Goal: Use online tool/utility: Utilize a website feature to perform a specific function

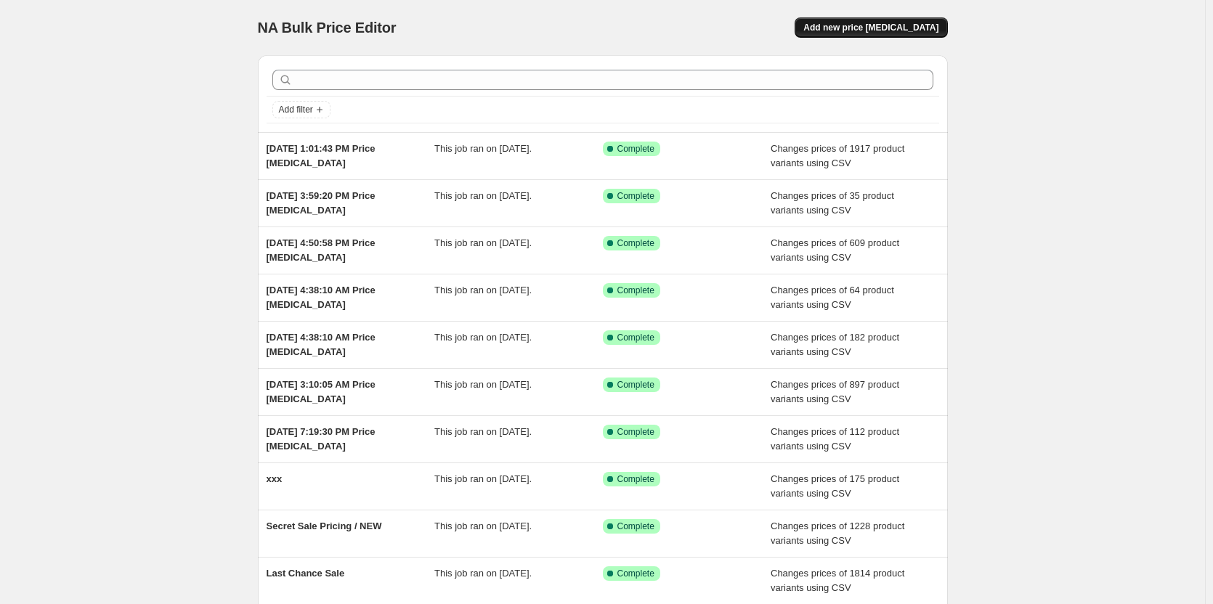
click at [885, 26] on span "Add new price [MEDICAL_DATA]" at bounding box center [870, 28] width 135 height 12
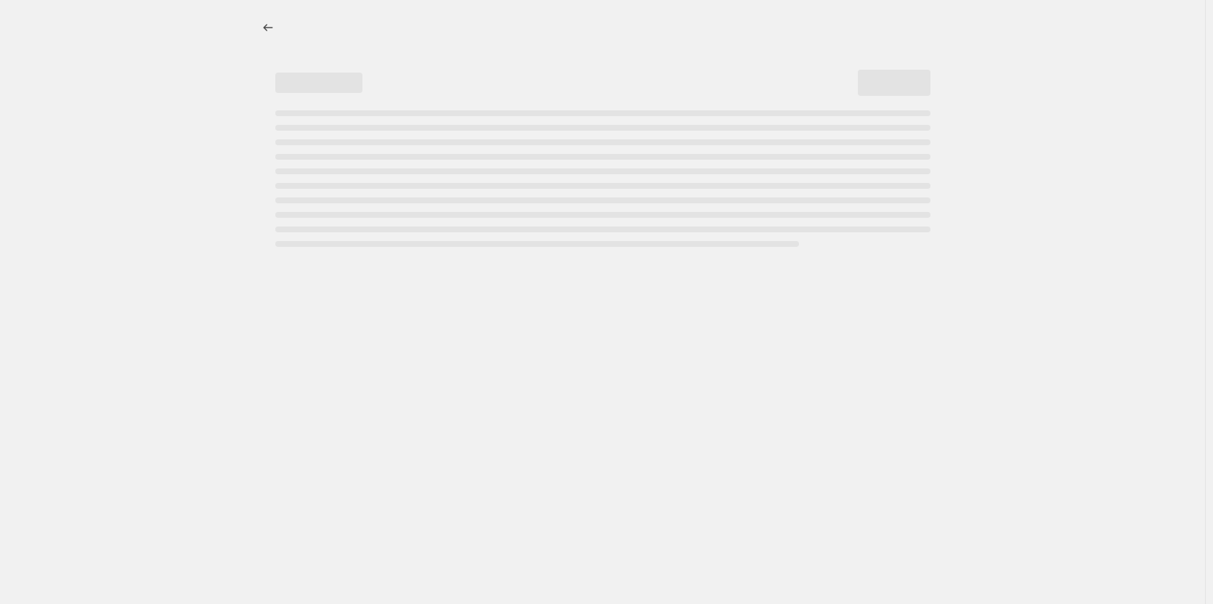
select select "percentage"
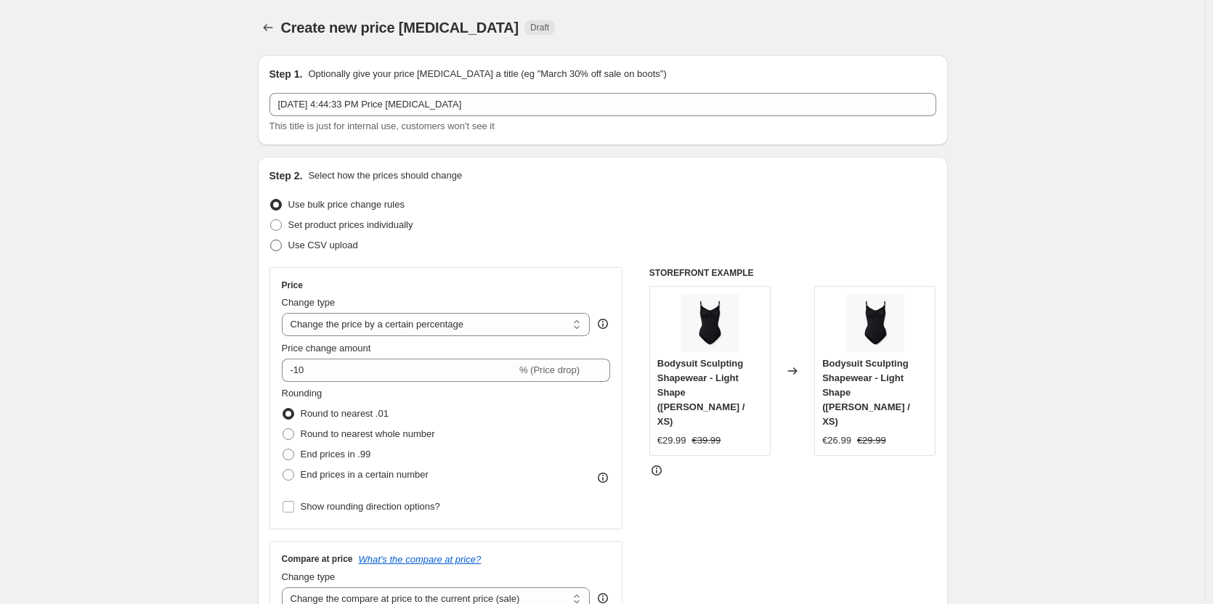
click at [333, 243] on span "Use CSV upload" at bounding box center [323, 245] width 70 height 11
click at [271, 240] on input "Use CSV upload" at bounding box center [270, 240] width 1 height 1
radio input "true"
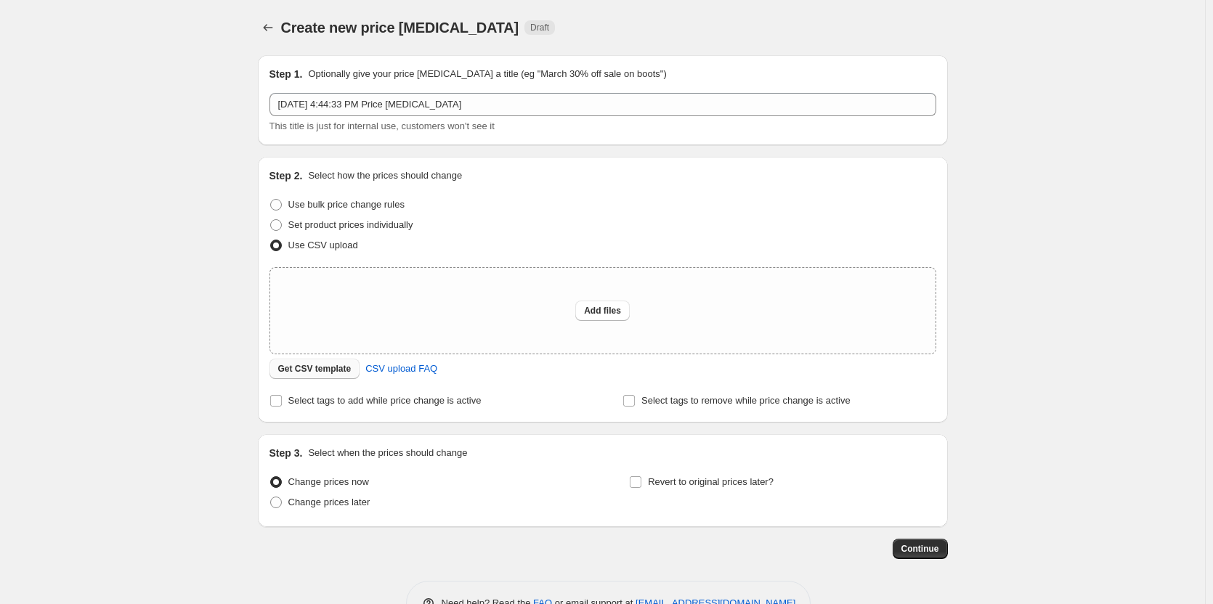
click at [309, 365] on span "Get CSV template" at bounding box center [314, 369] width 73 height 12
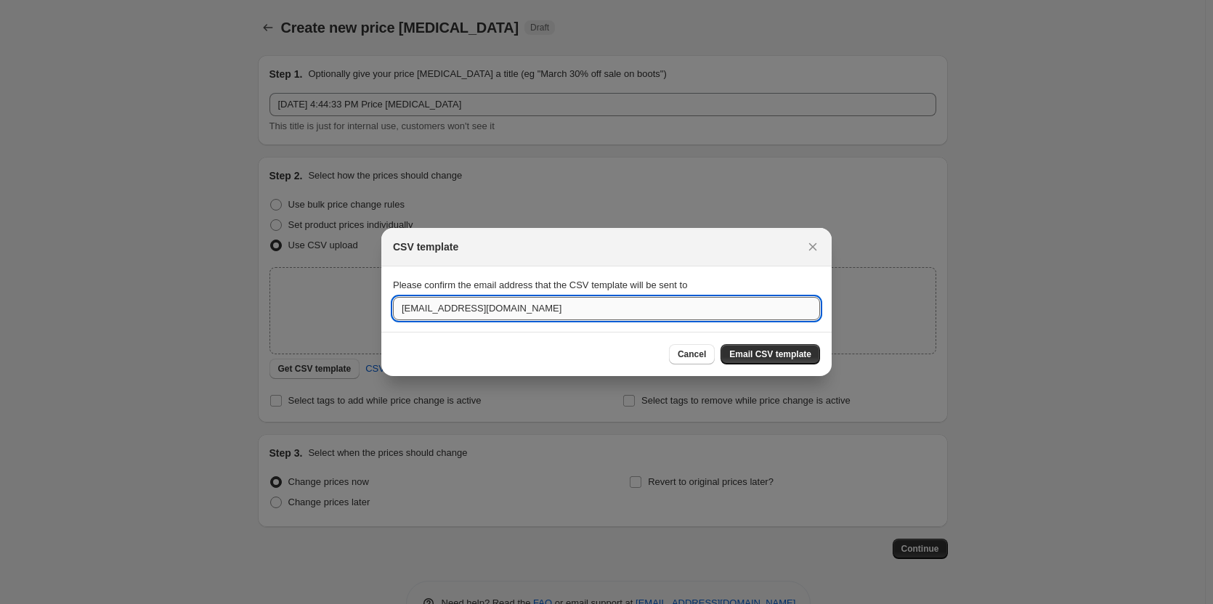
click at [744, 316] on input "[EMAIL_ADDRESS][DOMAIN_NAME]" at bounding box center [606, 308] width 427 height 23
type input "[EMAIL_ADDRESS][DOMAIN_NAME]"
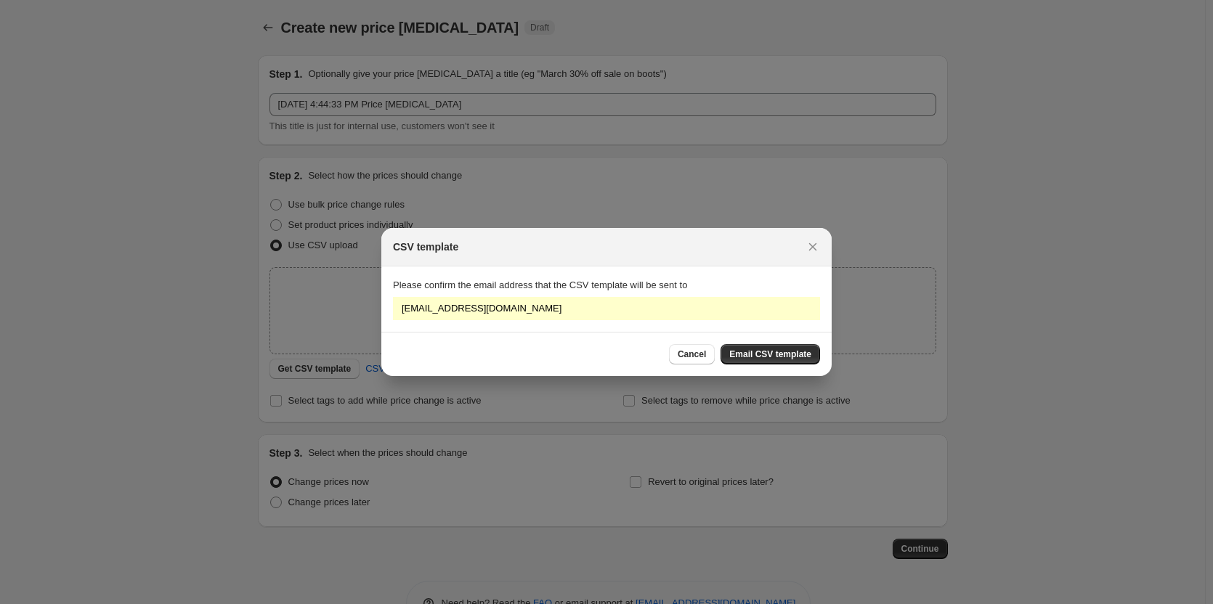
click at [768, 354] on span "Email CSV template" at bounding box center [770, 355] width 82 height 12
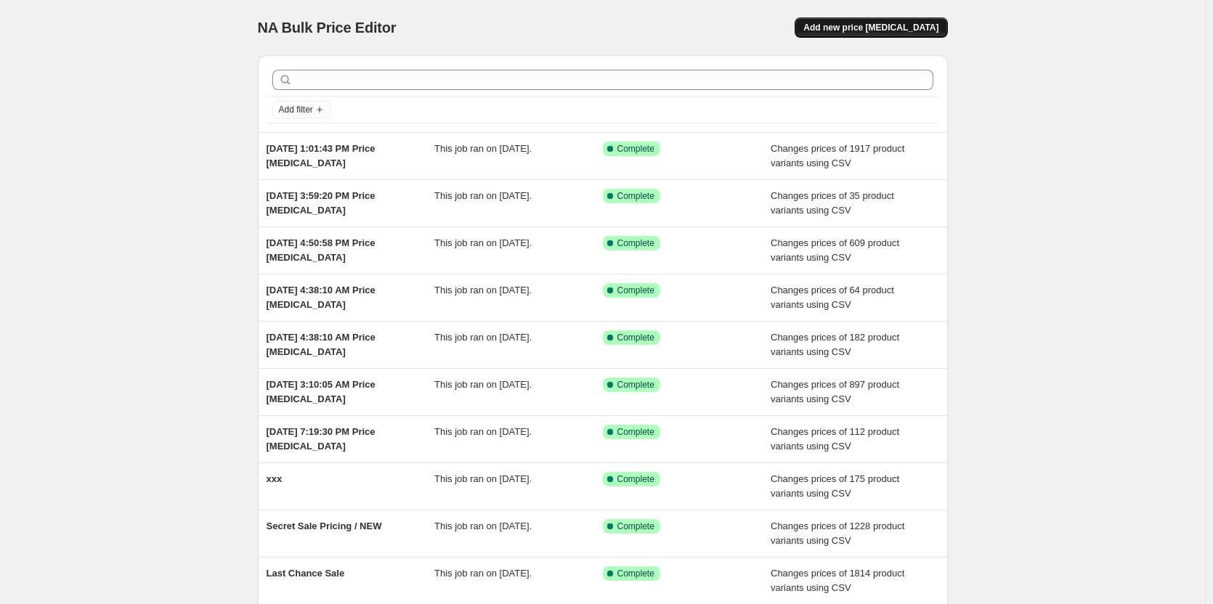
click at [875, 30] on span "Add new price [MEDICAL_DATA]" at bounding box center [870, 28] width 135 height 12
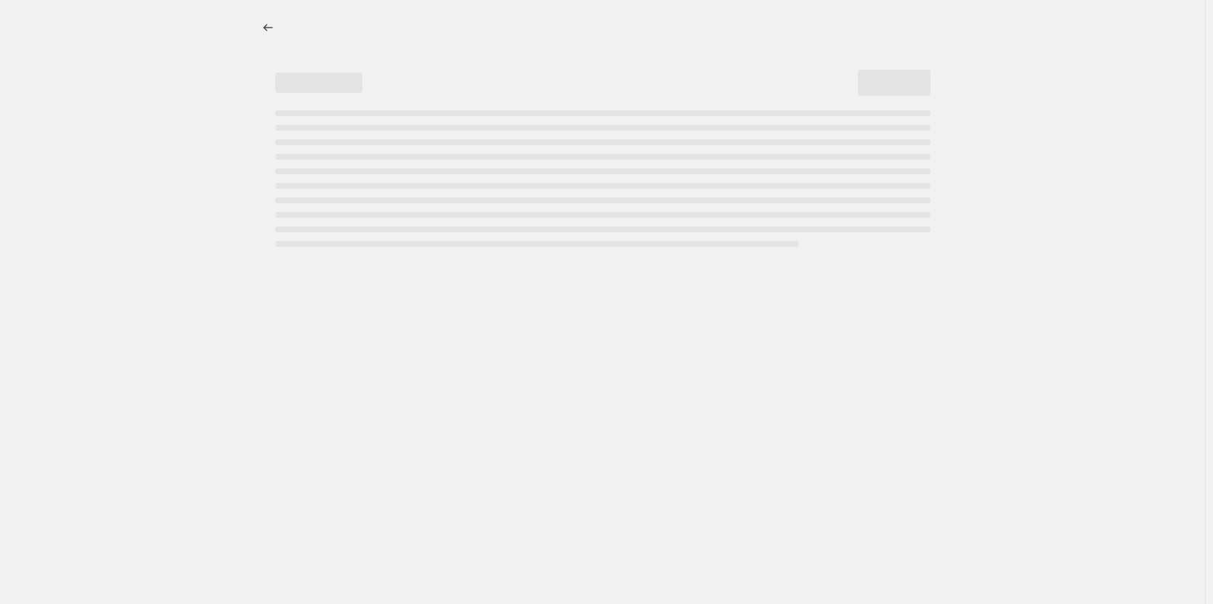
select select "percentage"
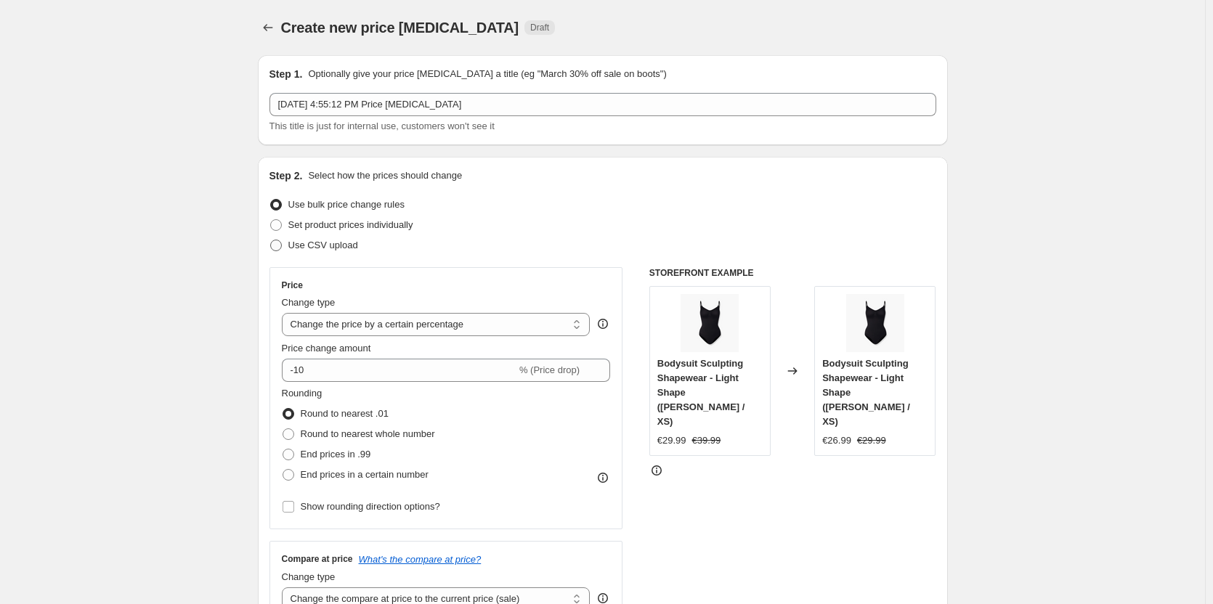
drag, startPoint x: 319, startPoint y: 245, endPoint x: 308, endPoint y: 252, distance: 12.7
click at [319, 245] on span "Use CSV upload" at bounding box center [323, 245] width 70 height 11
click at [271, 240] on input "Use CSV upload" at bounding box center [270, 240] width 1 height 1
radio input "true"
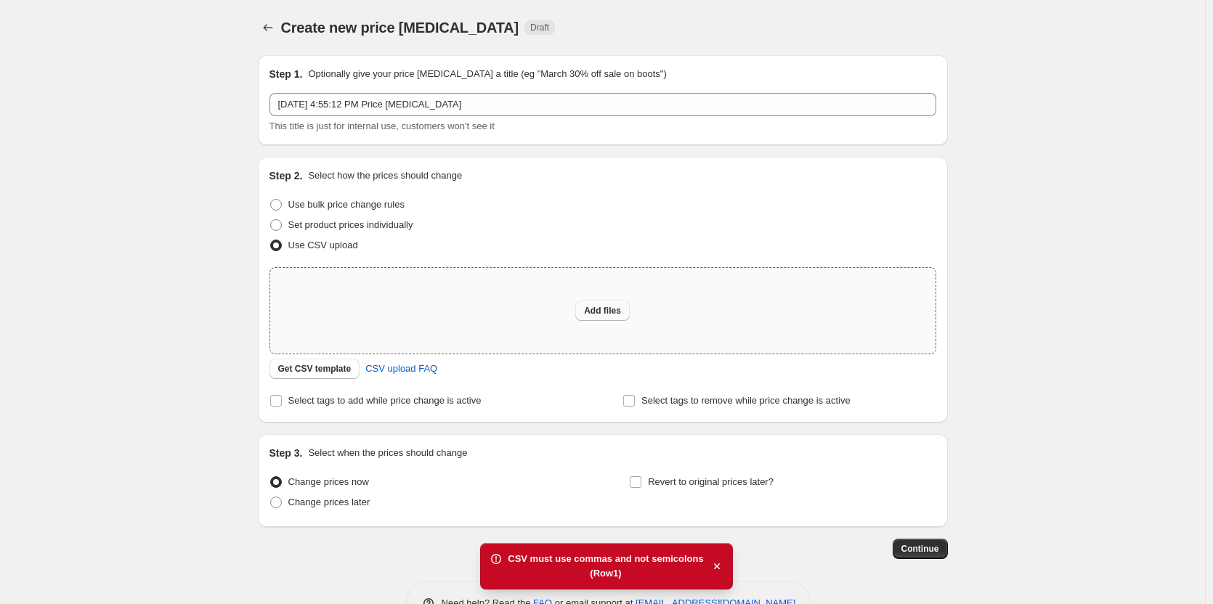
click at [608, 314] on span "Add files" at bounding box center [602, 311] width 37 height 12
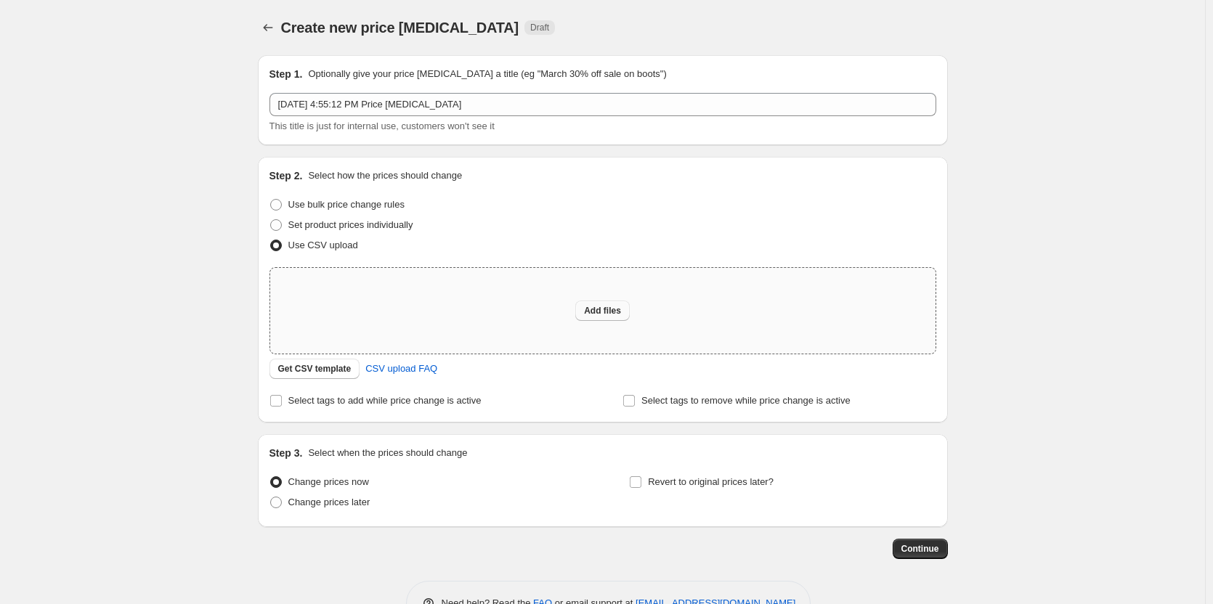
type input "C:\fakepath\secret sale new products.csv"
click at [585, 304] on button "Add files" at bounding box center [602, 311] width 54 height 20
type input "C:\fakepath\secret sale new products.csv"
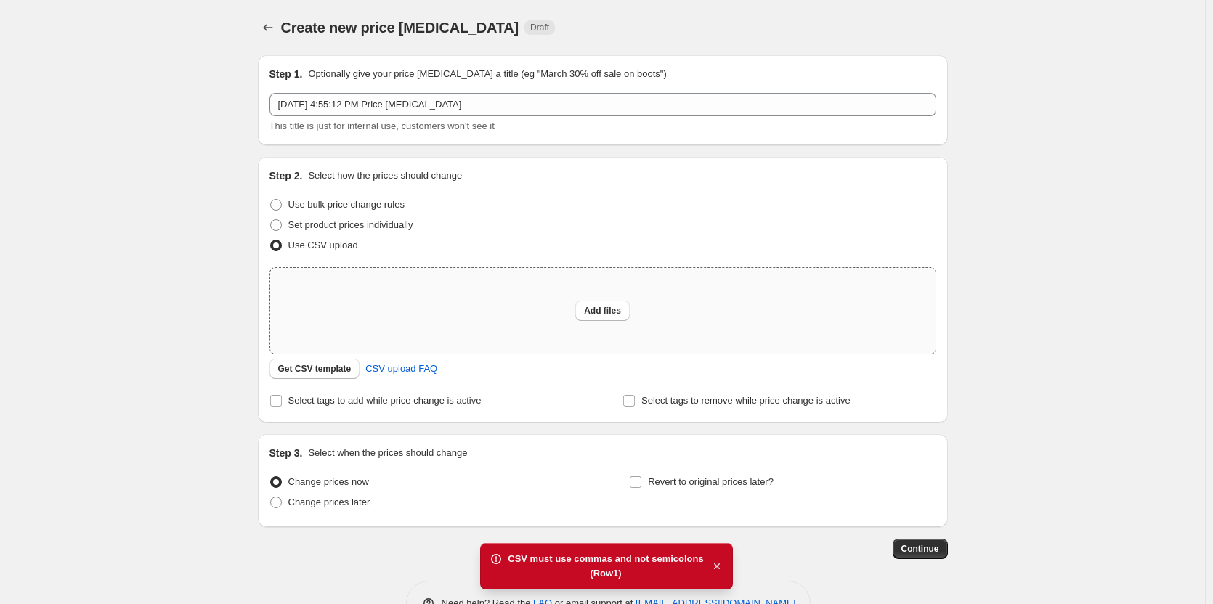
click at [719, 566] on icon "button" at bounding box center [717, 566] width 15 height 15
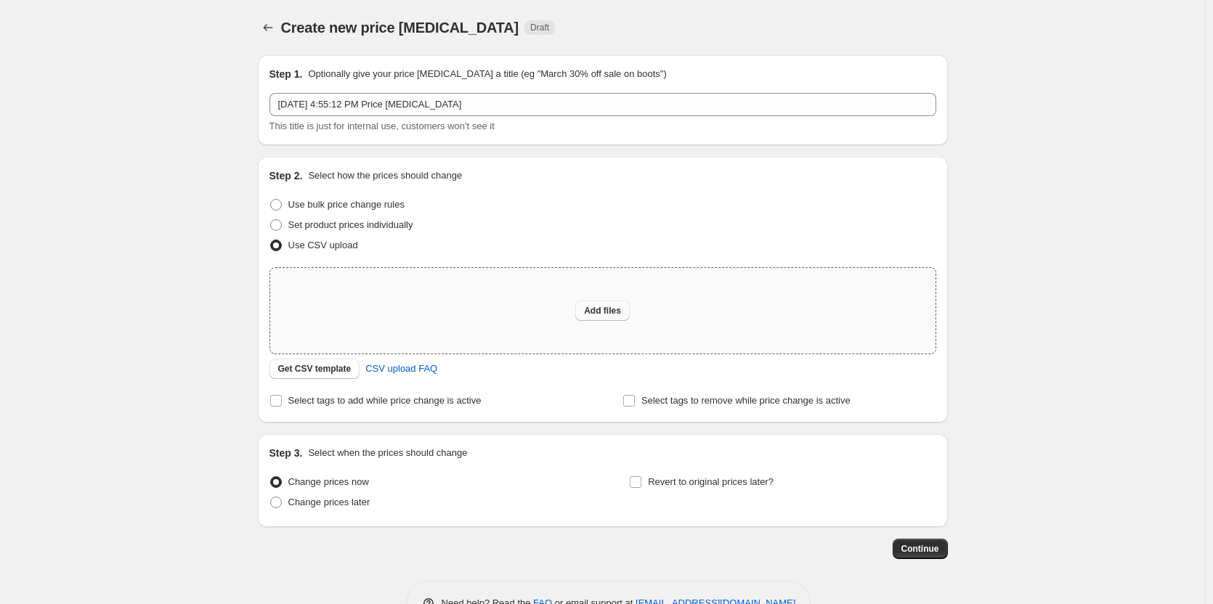
click at [616, 309] on span "Add files" at bounding box center [602, 311] width 37 height 12
type input "C:\fakepath\Untitled spreadsheet - filtered_secret_sale_products.csv"
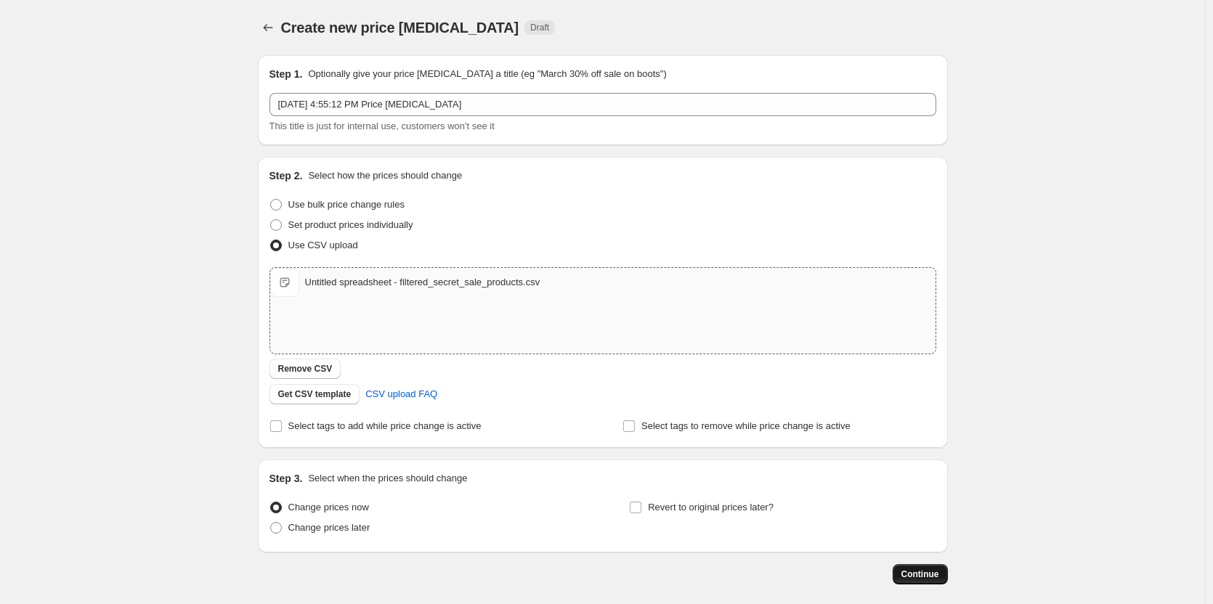
click at [935, 572] on span "Continue" at bounding box center [920, 575] width 38 height 12
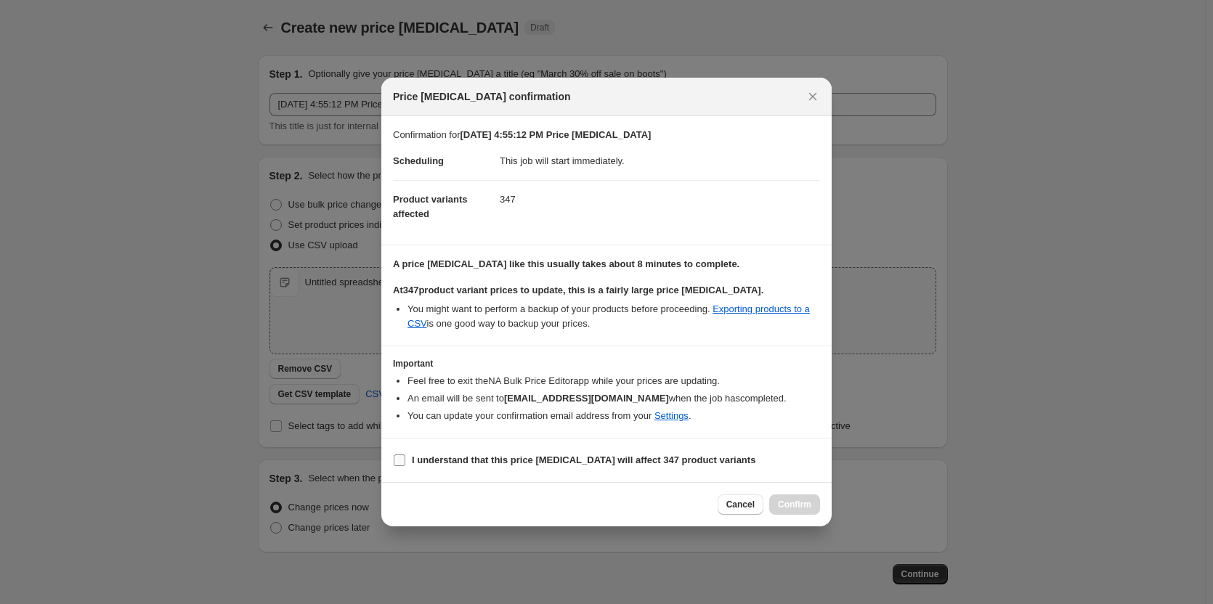
click at [473, 458] on b "I understand that this price change job will affect 347 product variants" at bounding box center [584, 460] width 344 height 11
click at [405, 458] on input "I understand that this price change job will affect 347 product variants" at bounding box center [400, 461] width 12 height 12
checkbox input "true"
click at [798, 500] on span "Confirm" at bounding box center [794, 505] width 33 height 12
